Goal: Transaction & Acquisition: Obtain resource

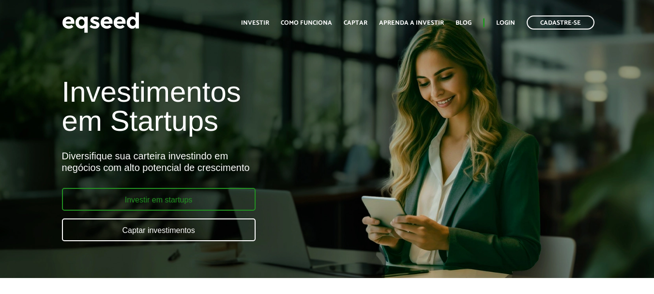
click at [142, 202] on link "Investir em startups" at bounding box center [159, 199] width 194 height 23
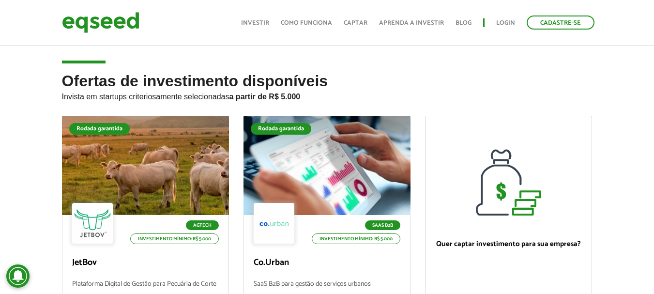
scroll to position [145, 0]
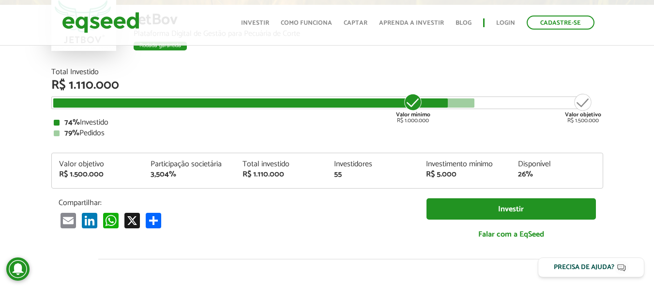
scroll to position [1150, 0]
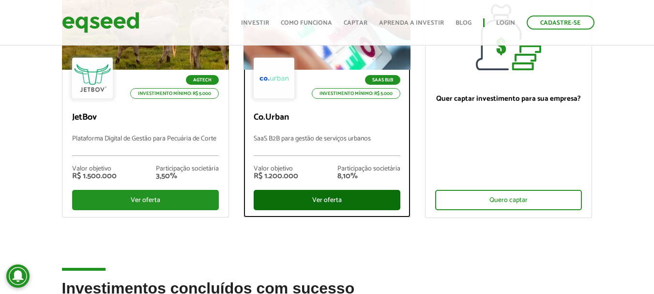
click at [313, 199] on div "Ver oferta" at bounding box center [327, 200] width 147 height 20
